Goal: Navigation & Orientation: Find specific page/section

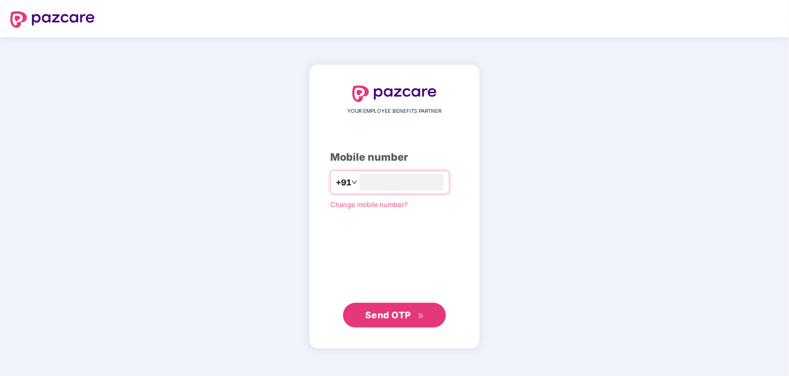
type input "**********"
click at [405, 318] on span "Send OTP" at bounding box center [388, 314] width 46 height 11
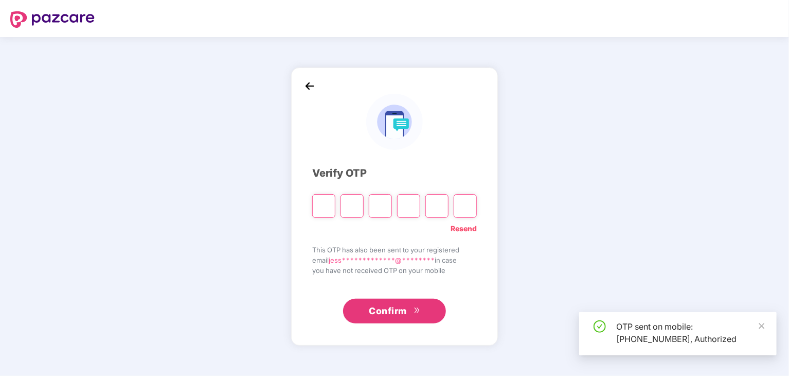
click at [325, 209] on input "Please enter verification code. Digit 1" at bounding box center [323, 206] width 23 height 24
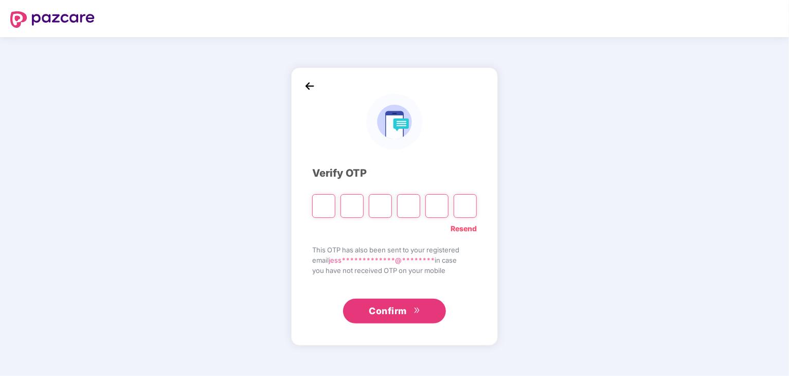
paste input "*"
type input "*"
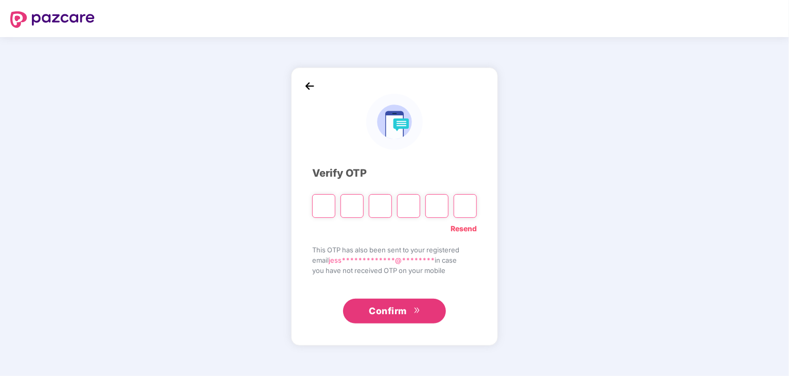
type input "*"
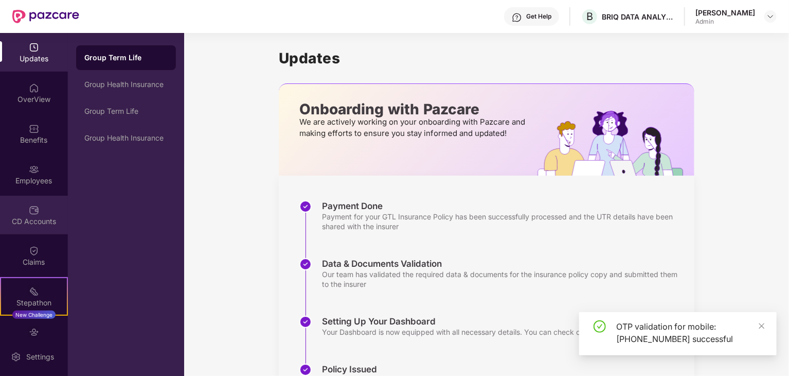
click at [39, 223] on div "CD Accounts" at bounding box center [34, 221] width 68 height 10
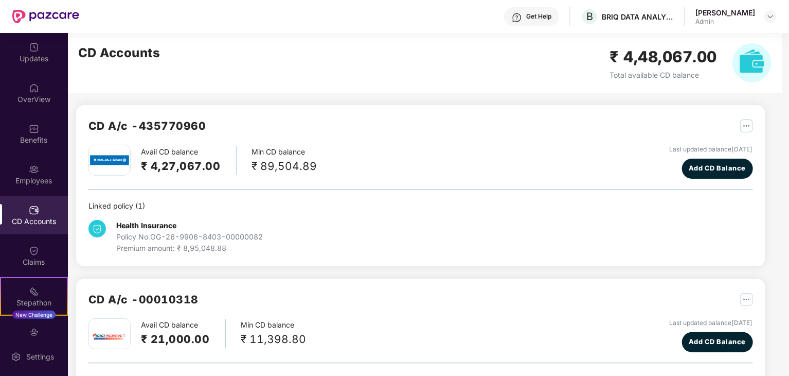
click at [358, 69] on div "CD Accounts ₹ 4,48,067.00 Total available CD balance" at bounding box center [425, 63] width 714 height 60
click at [44, 178] on div "Employees" at bounding box center [34, 180] width 68 height 10
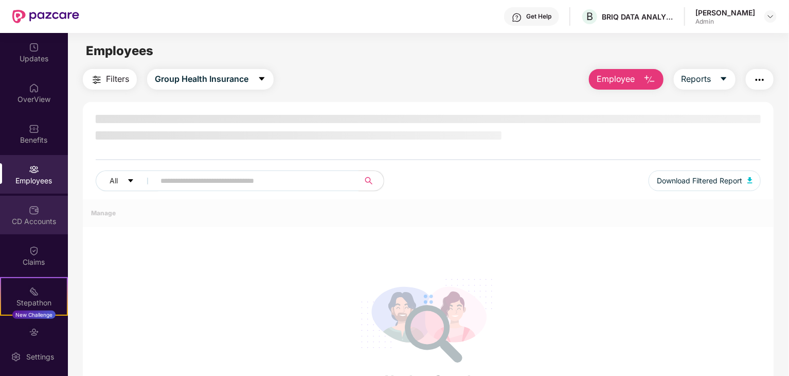
click at [37, 216] on div "CD Accounts" at bounding box center [34, 221] width 68 height 10
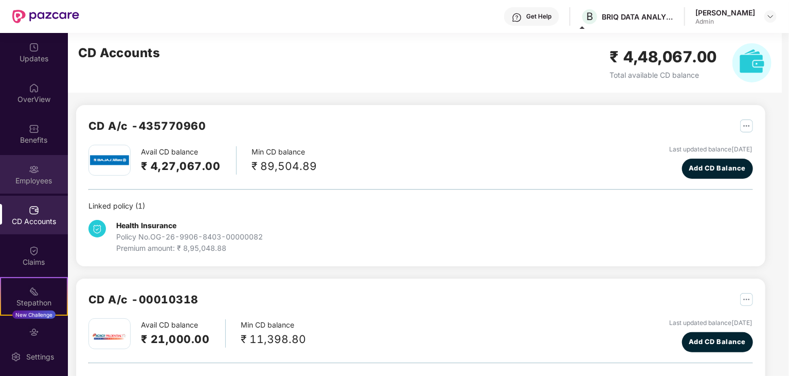
click at [48, 175] on div "Employees" at bounding box center [34, 180] width 68 height 10
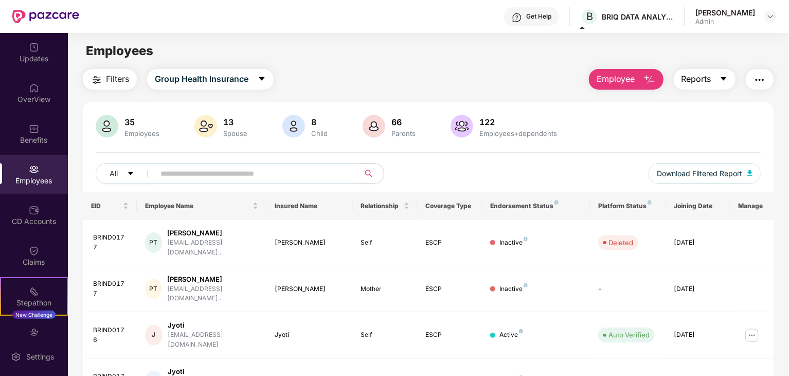
click at [724, 79] on icon "caret-down" at bounding box center [724, 79] width 6 height 4
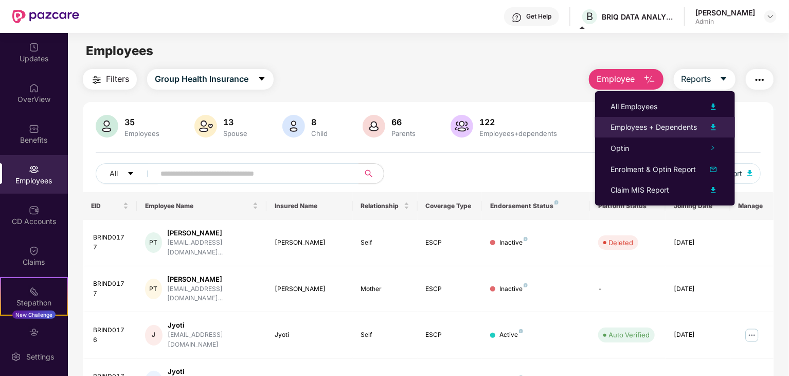
click at [714, 126] on img at bounding box center [713, 127] width 12 height 12
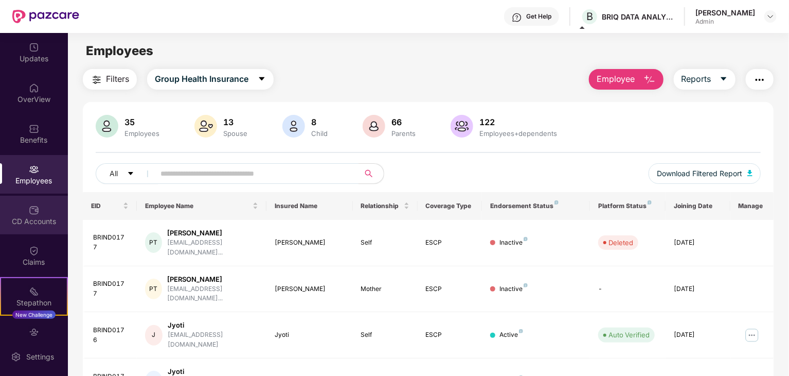
click at [45, 223] on div "CD Accounts" at bounding box center [34, 221] width 68 height 10
